Goal: Task Accomplishment & Management: Use online tool/utility

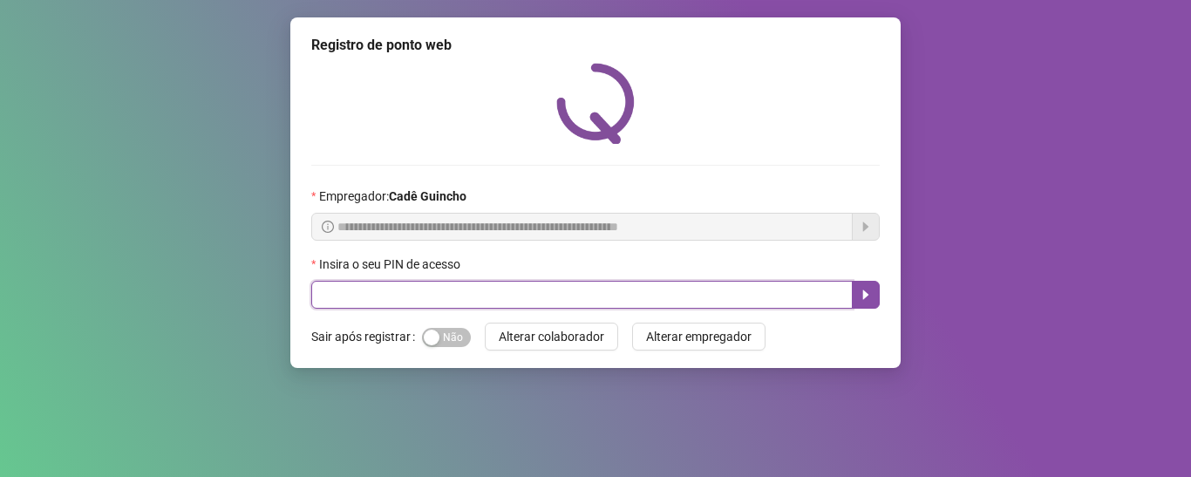
click at [404, 290] on input "text" at bounding box center [582, 295] width 542 height 28
type input "*****"
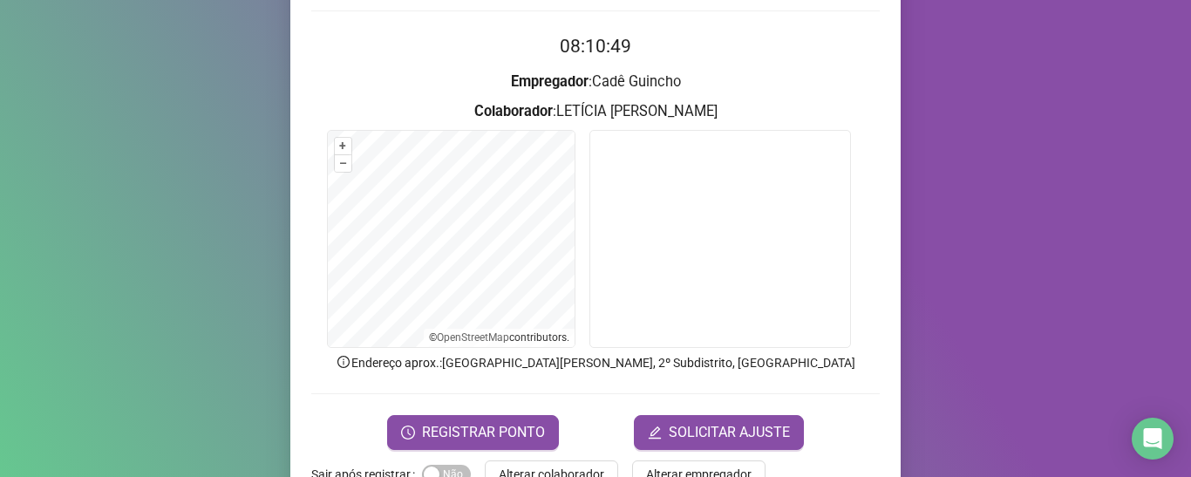
scroll to position [174, 0]
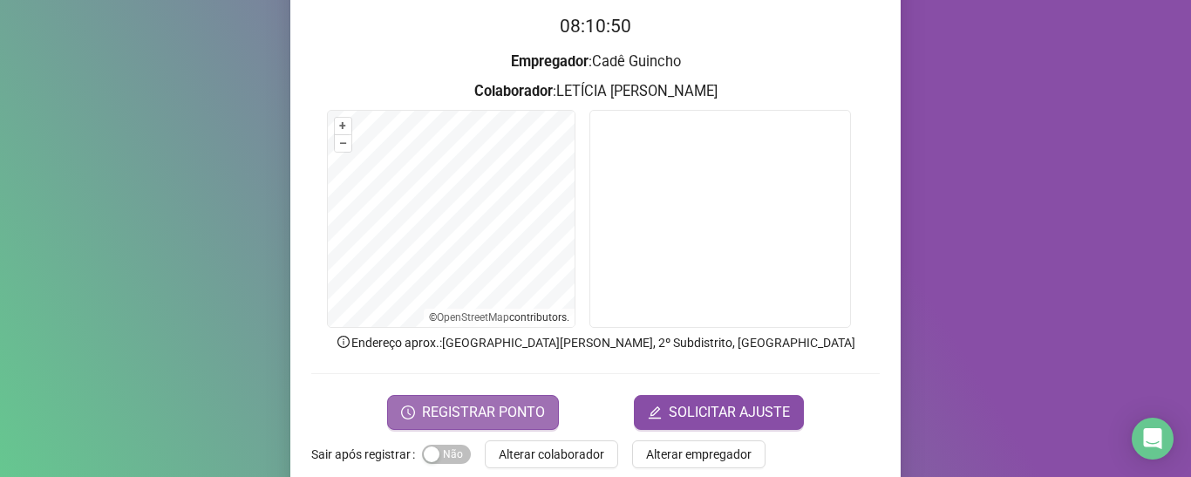
click at [422, 419] on span "REGISTRAR PONTO" at bounding box center [483, 412] width 123 height 21
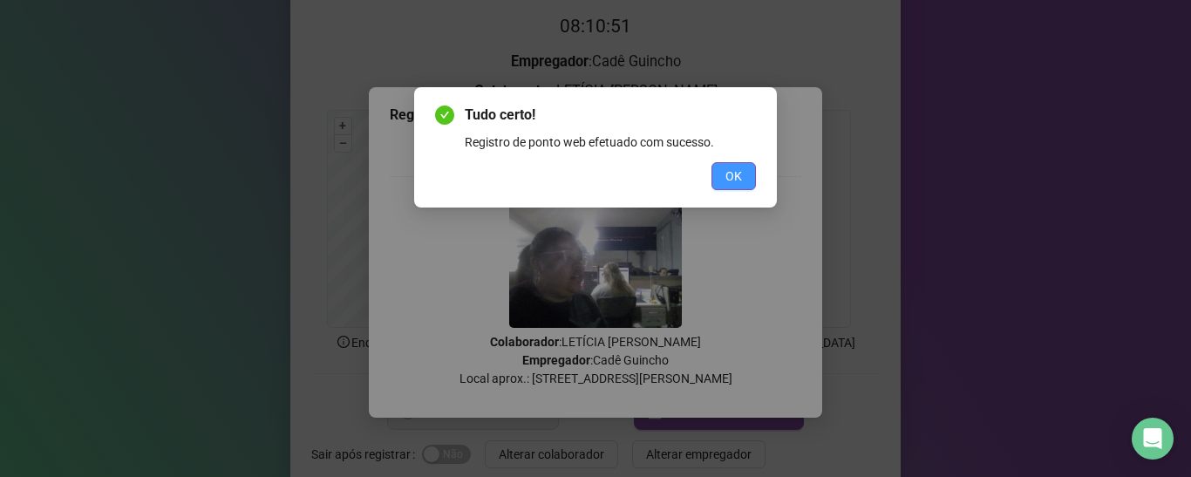
click at [720, 177] on button "OK" at bounding box center [734, 176] width 44 height 28
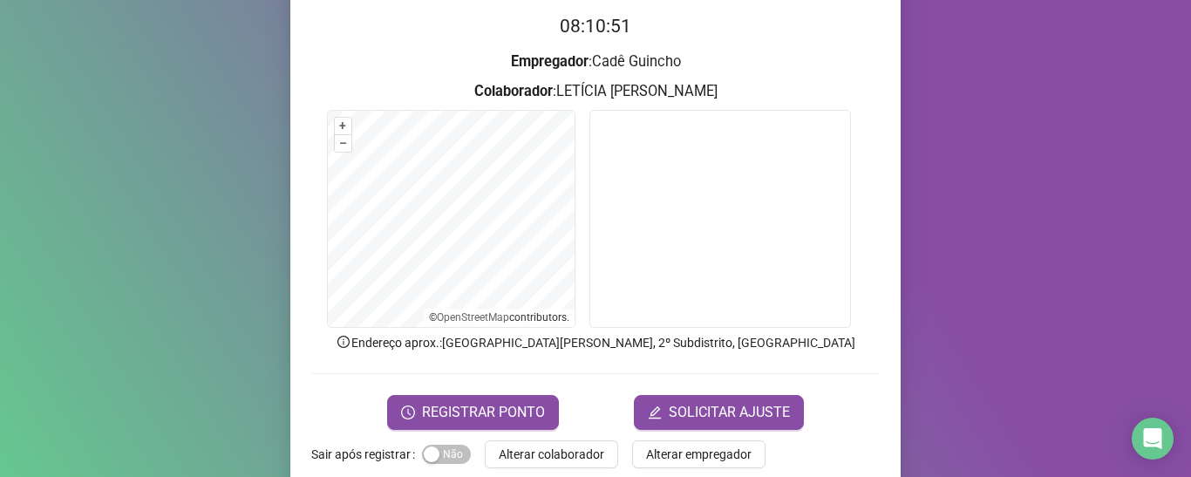
click at [528, 390] on form "08:10:51 Empregador : [PERSON_NAME] : LETÍCIA [PERSON_NAME] + – ⇧ › © OpenStree…" at bounding box center [595, 220] width 569 height 417
click at [506, 403] on span "REGISTRAR PONTO" at bounding box center [483, 412] width 123 height 21
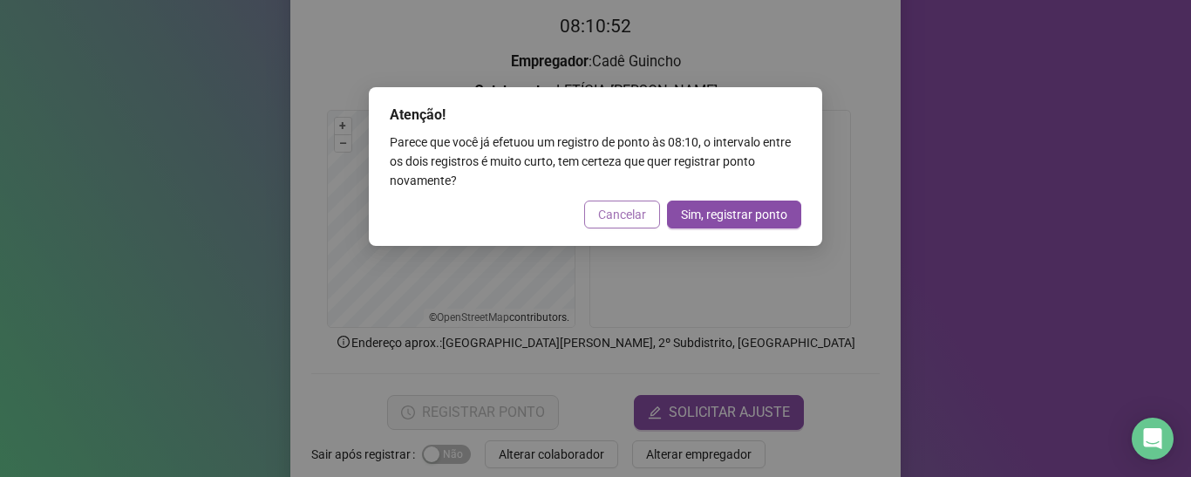
click at [630, 215] on span "Cancelar" at bounding box center [622, 214] width 48 height 19
